Goal: Task Accomplishment & Management: Manage account settings

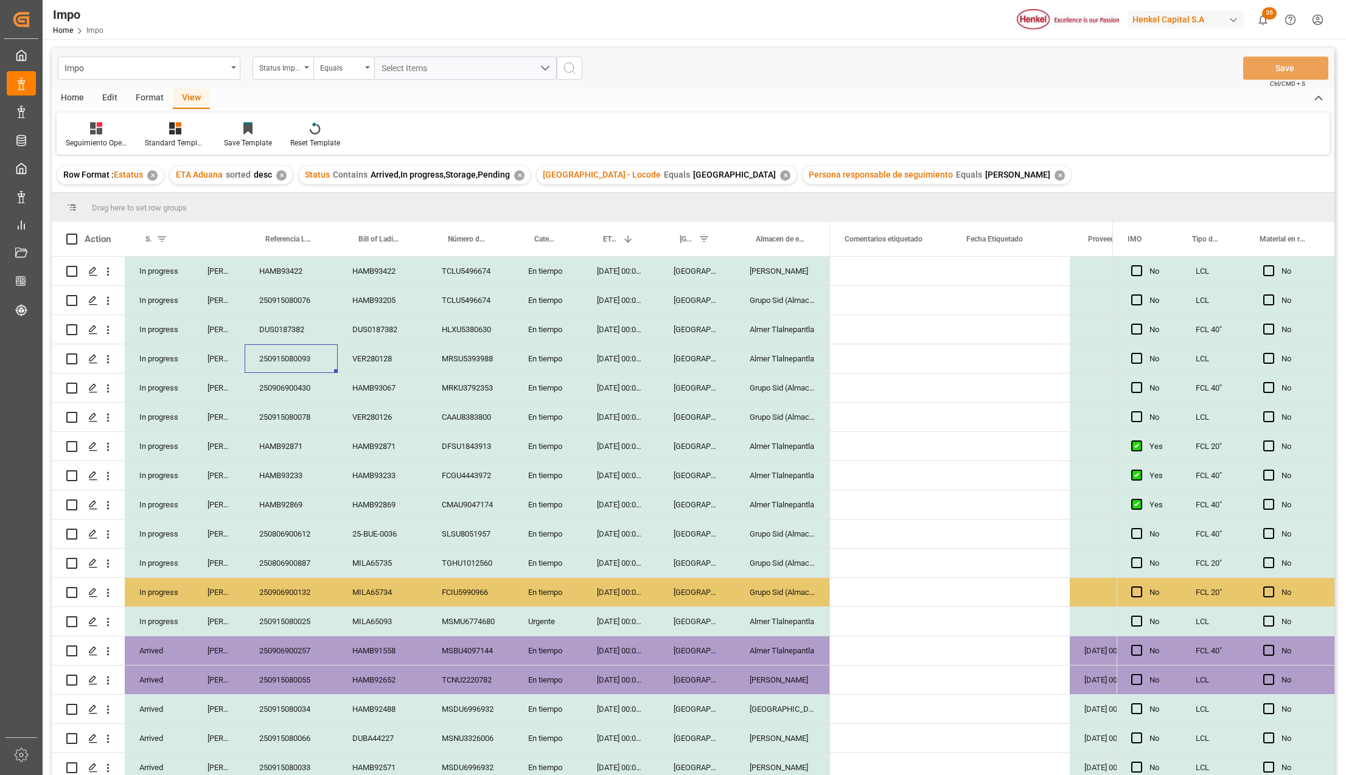
scroll to position [0, 374]
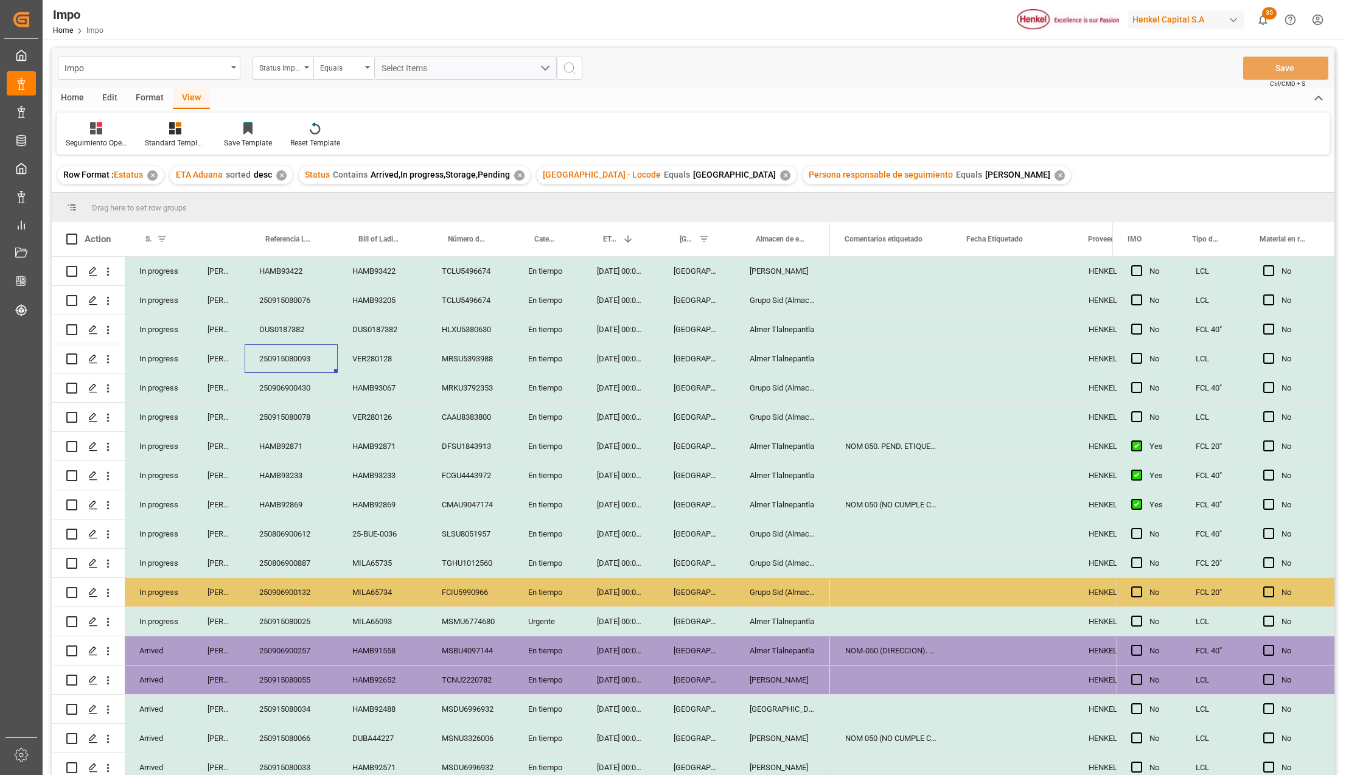
click at [290, 263] on div "HAMB93422" at bounding box center [291, 271] width 93 height 29
click at [288, 271] on input "HAMB93422" at bounding box center [291, 278] width 74 height 23
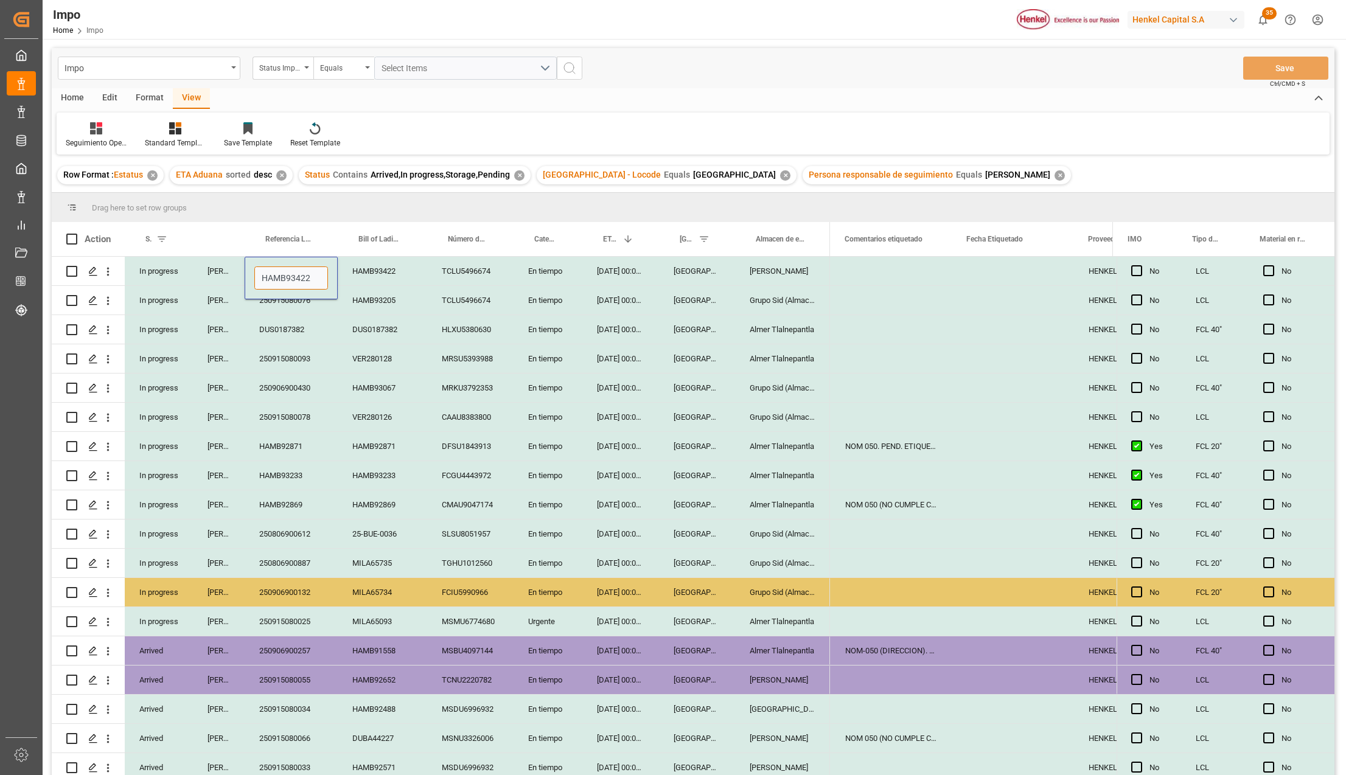
paste input "250915080100"
type input "250915080100"
click at [1275, 69] on button "Save" at bounding box center [1285, 68] width 85 height 23
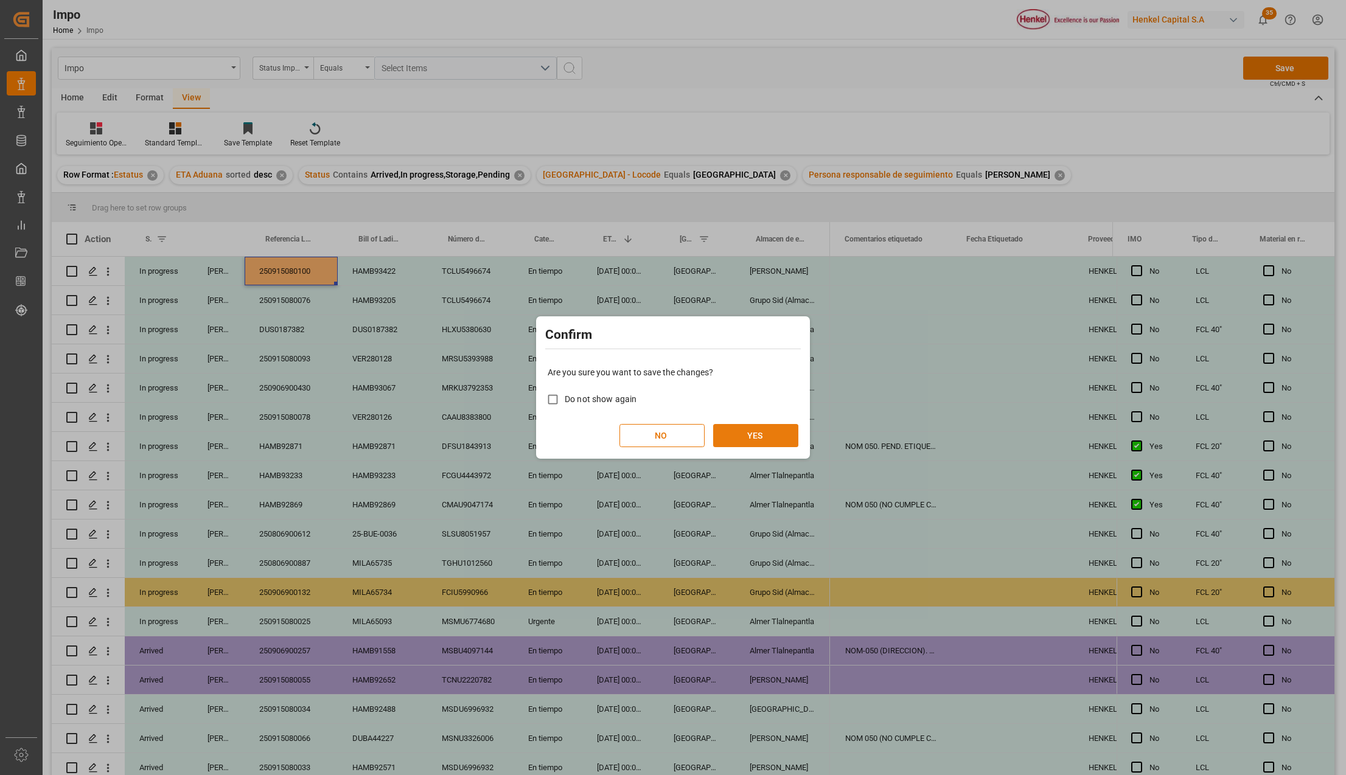
click at [758, 434] on button "YES" at bounding box center [755, 435] width 85 height 23
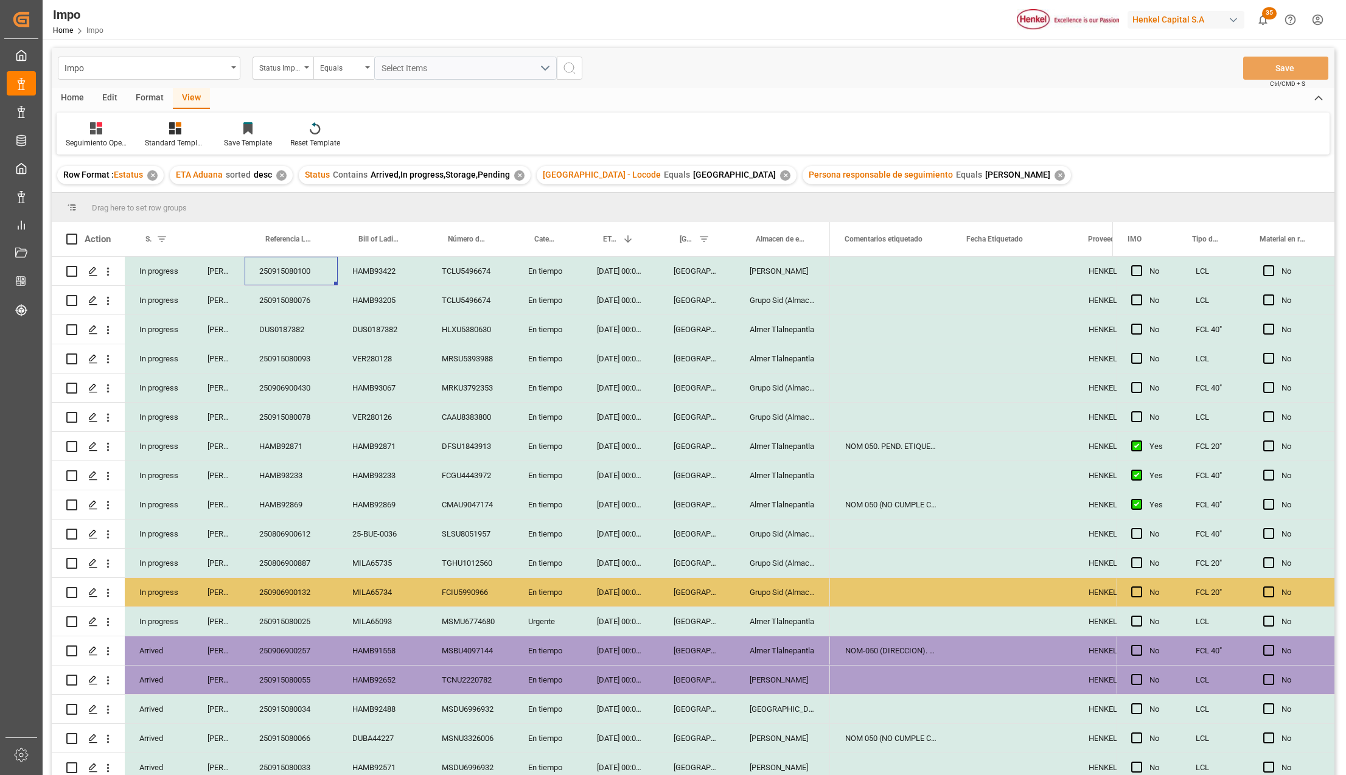
click at [601, 593] on div "[DATE] 00:00:00" at bounding box center [620, 592] width 77 height 29
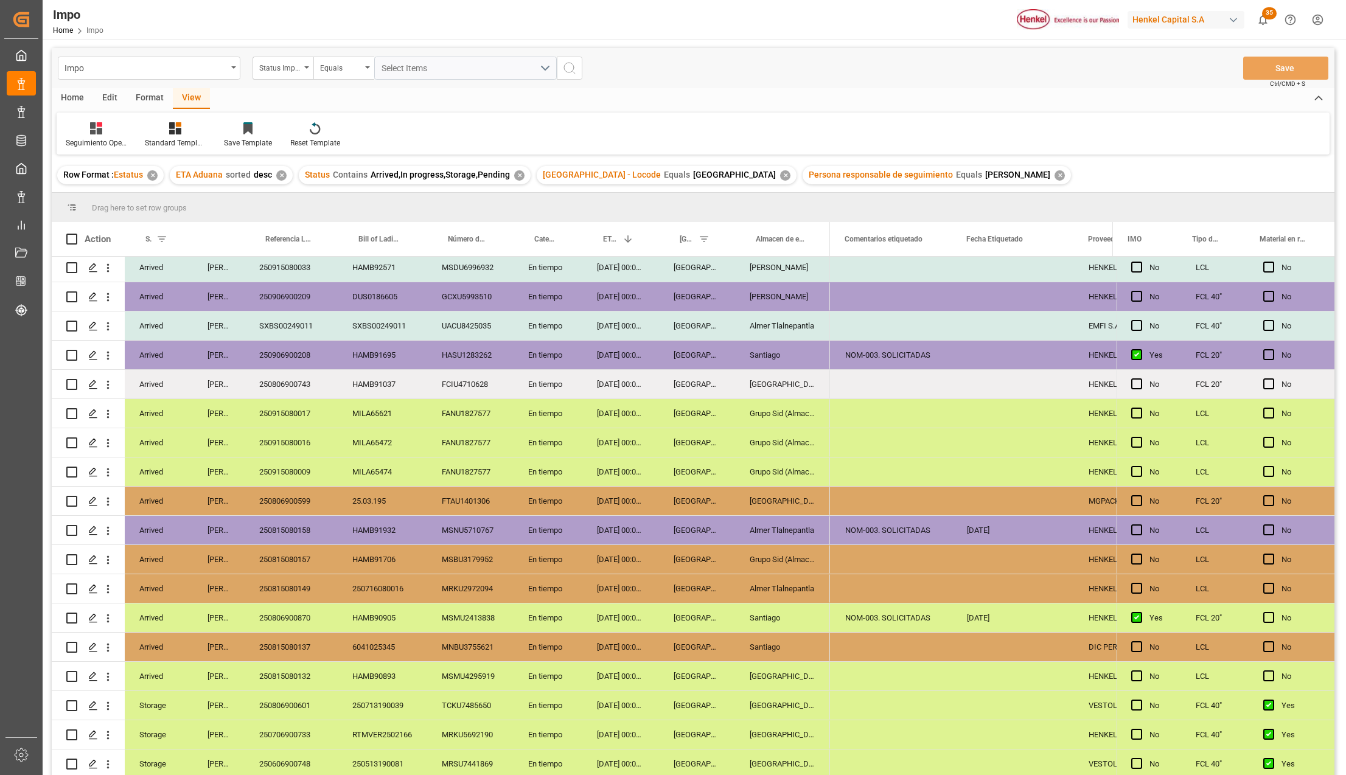
click at [881, 521] on div "NOM-003. SOLICITADAS" at bounding box center [892, 530] width 122 height 29
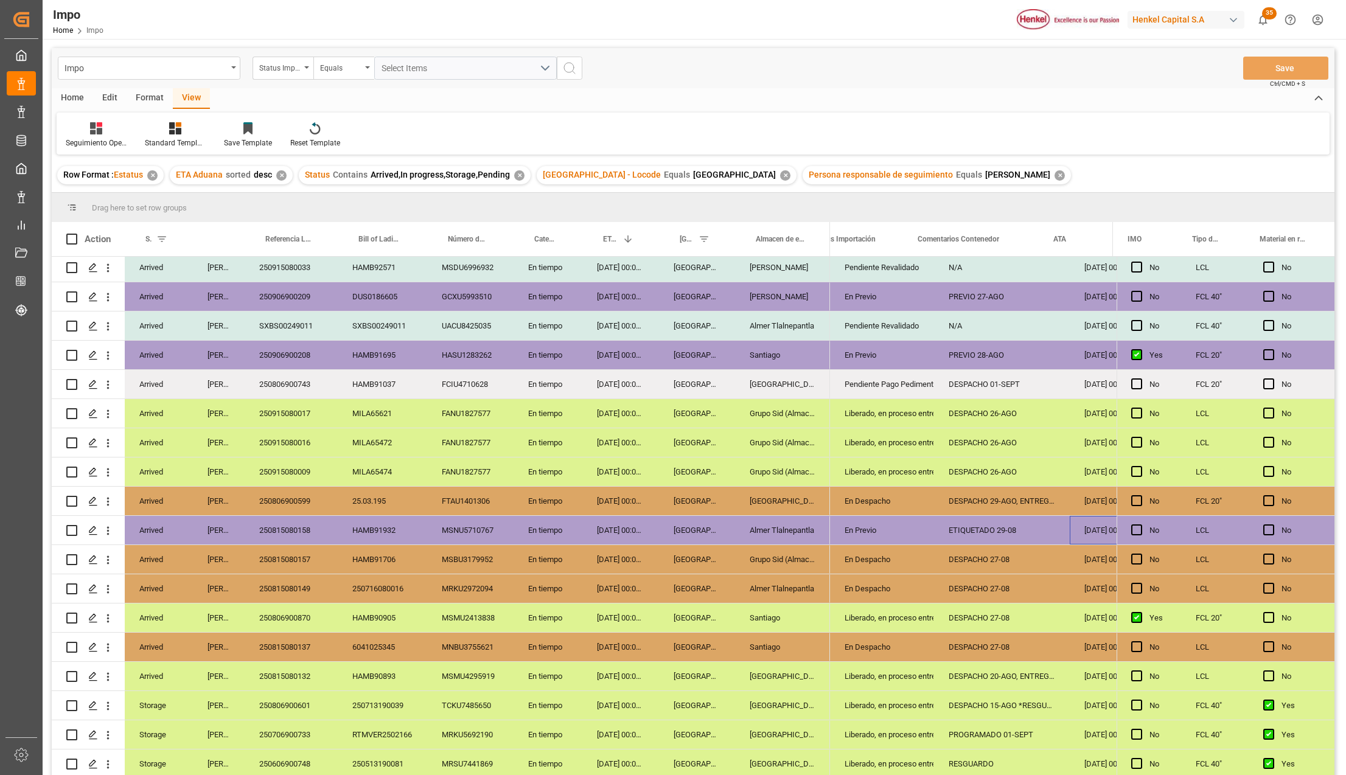
scroll to position [0, 30]
